Goal: Transaction & Acquisition: Purchase product/service

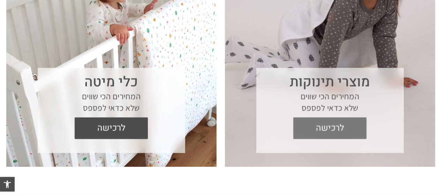
click at [352, 135] on span "לרכישה" at bounding box center [330, 128] width 63 height 22
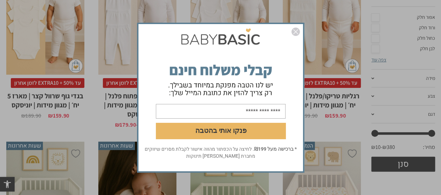
scroll to position [279, 0]
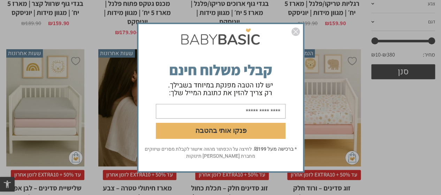
click at [297, 34] on img "סגור" at bounding box center [296, 32] width 8 height 8
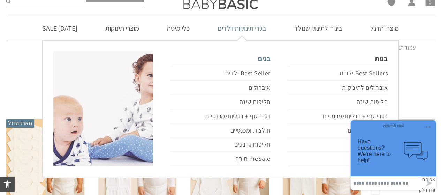
scroll to position [35, 0]
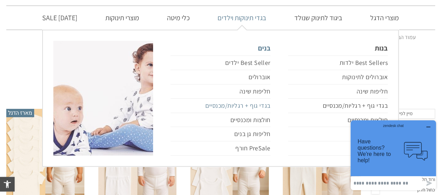
click at [242, 108] on link "בגדי גוף + רגליות/מכנסיים" at bounding box center [221, 106] width 100 height 14
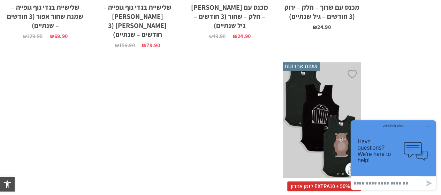
scroll to position [1829, 0]
